Goal: Find specific page/section: Find specific page/section

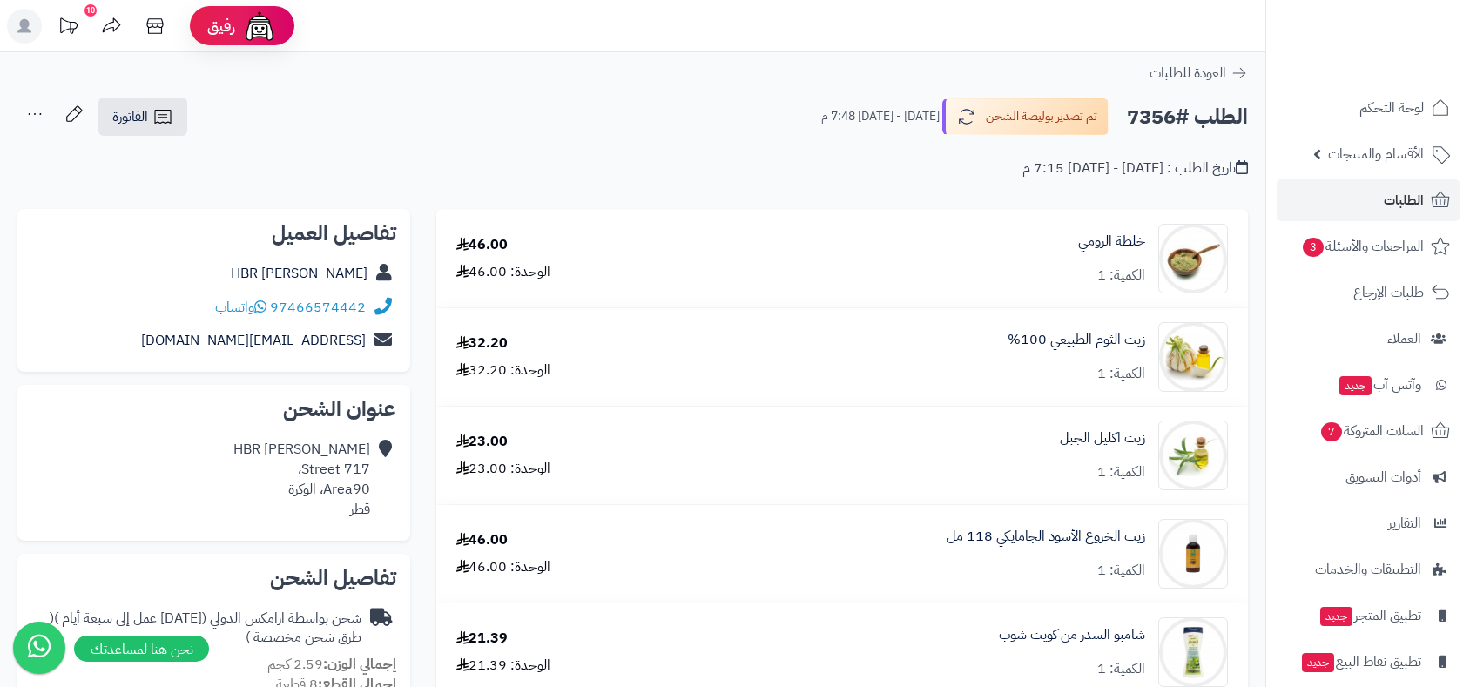
scroll to position [677, 0]
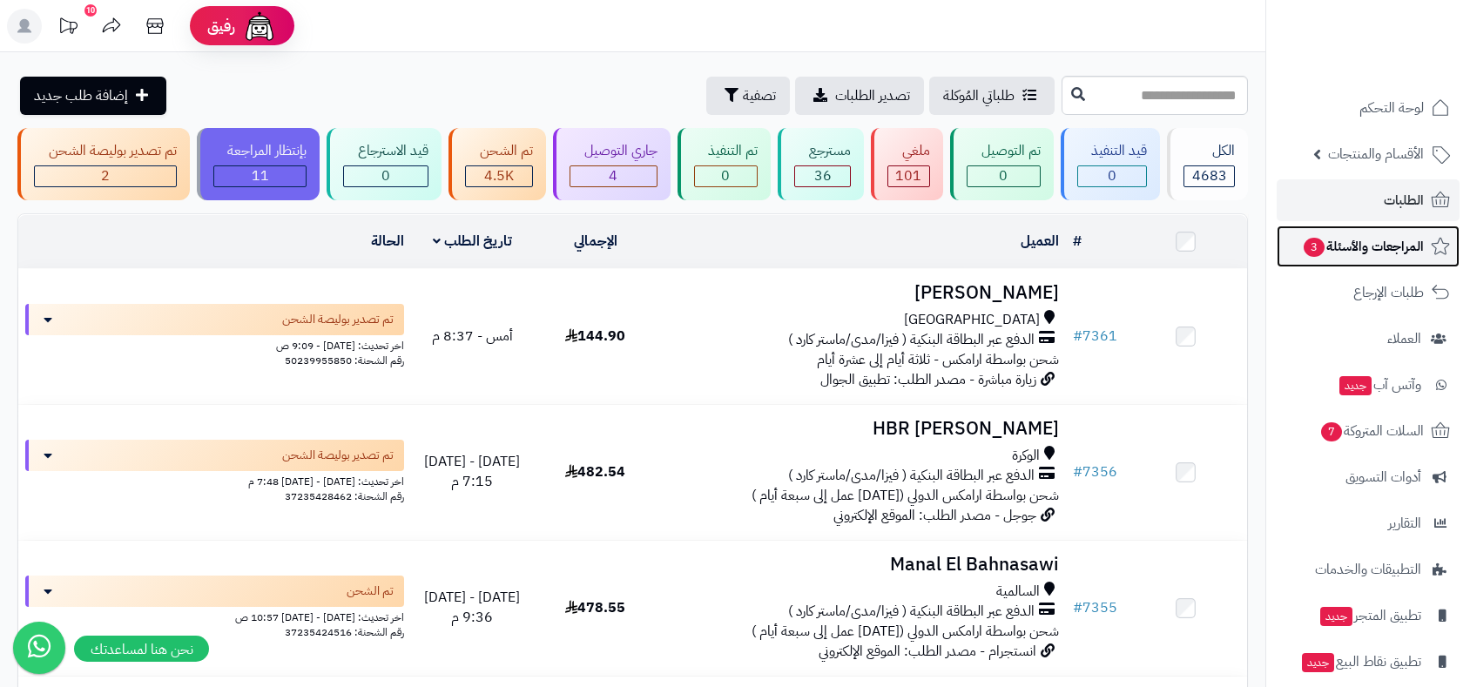
click at [1381, 248] on span "المراجعات والأسئلة 3" at bounding box center [1363, 246] width 122 height 24
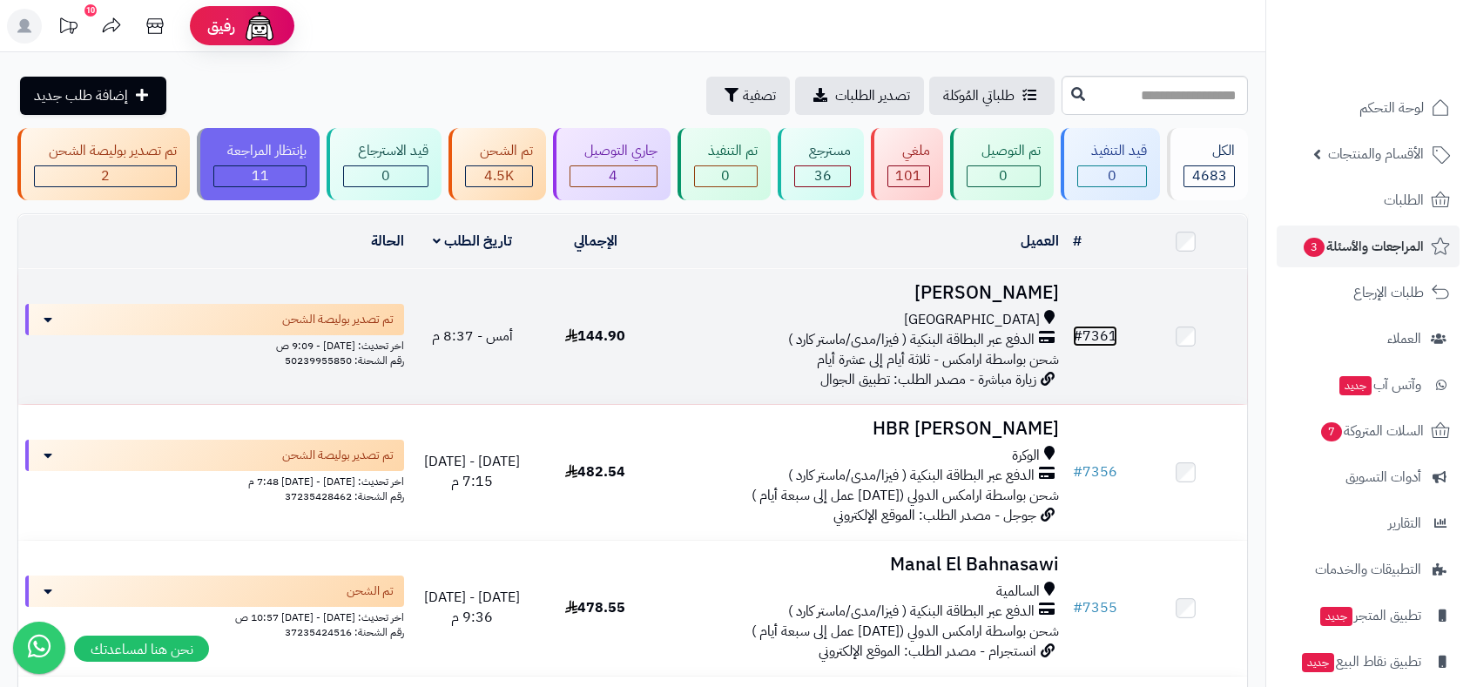
click at [1096, 330] on link "# 7361" at bounding box center [1095, 336] width 44 height 21
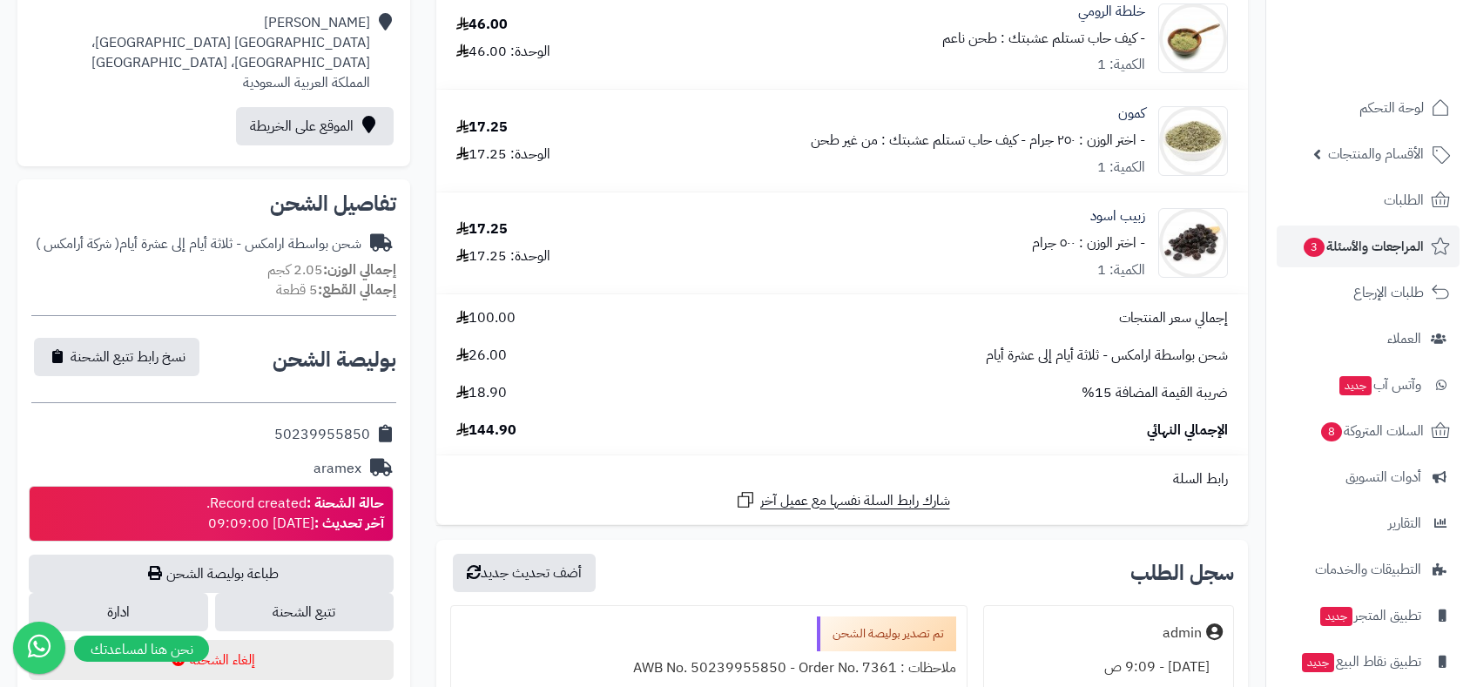
scroll to position [290, 0]
